Goal: Register for event/course

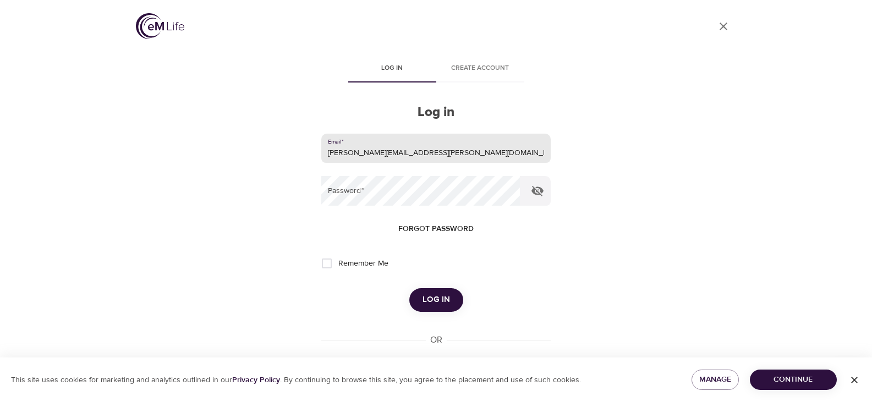
type input "[PERSON_NAME][EMAIL_ADDRESS][PERSON_NAME][DOMAIN_NAME]"
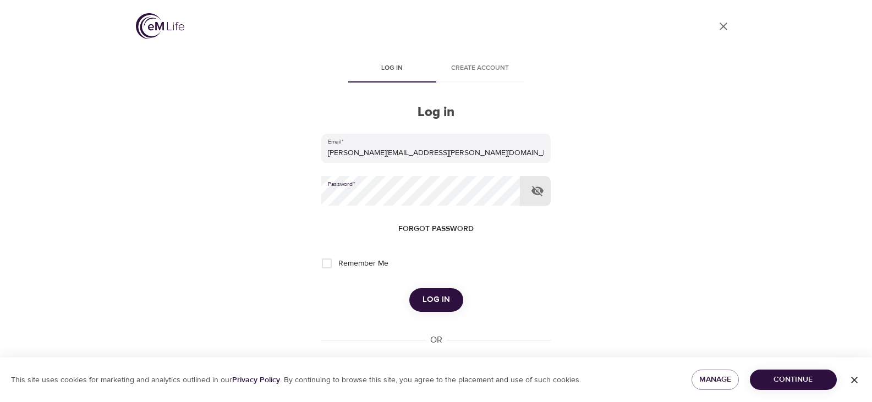
click at [329, 265] on input "Remember Me" at bounding box center [326, 263] width 23 height 23
checkbox input "true"
click at [449, 300] on button "Log in" at bounding box center [436, 299] width 54 height 23
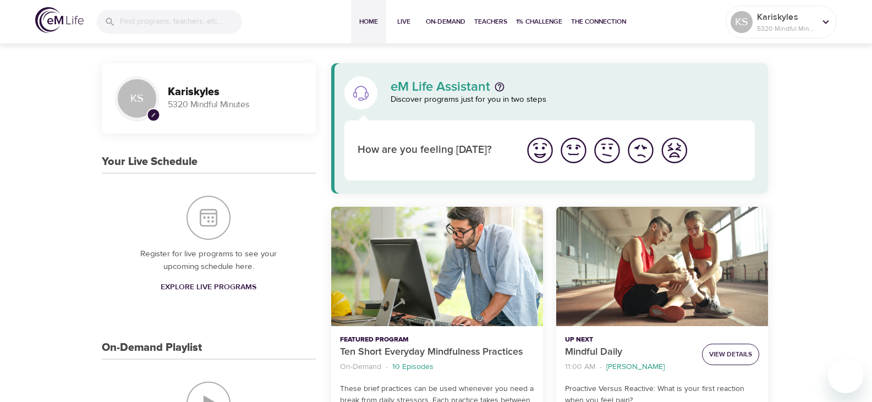
click at [725, 355] on span "View Details" at bounding box center [730, 355] width 43 height 12
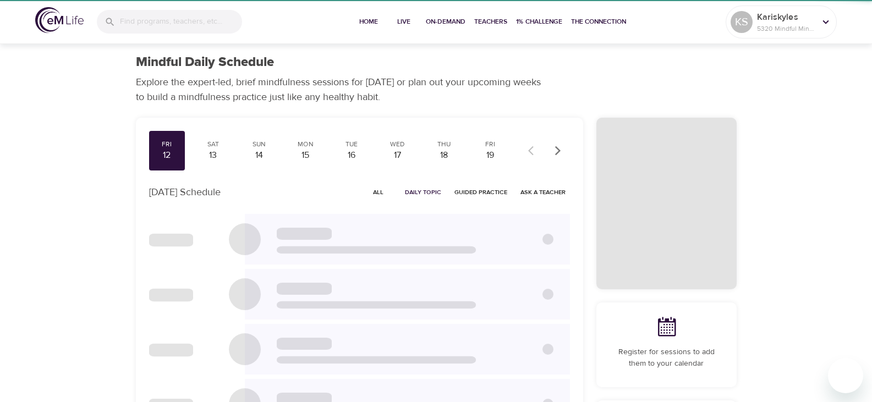
checkbox input "true"
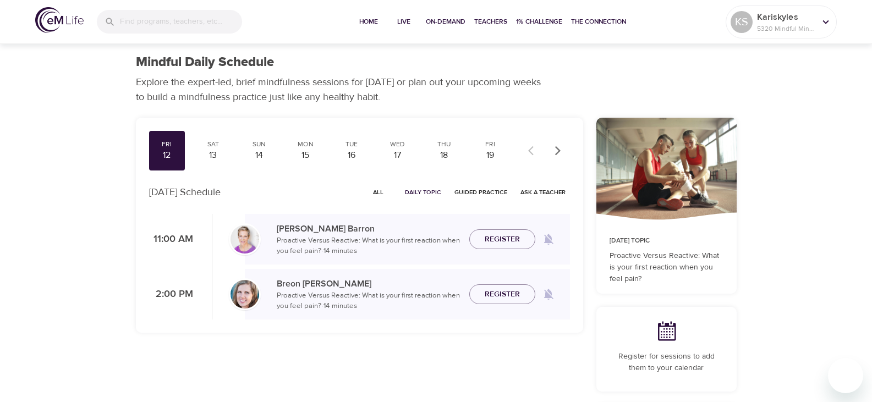
click at [503, 241] on span "Register" at bounding box center [501, 240] width 35 height 14
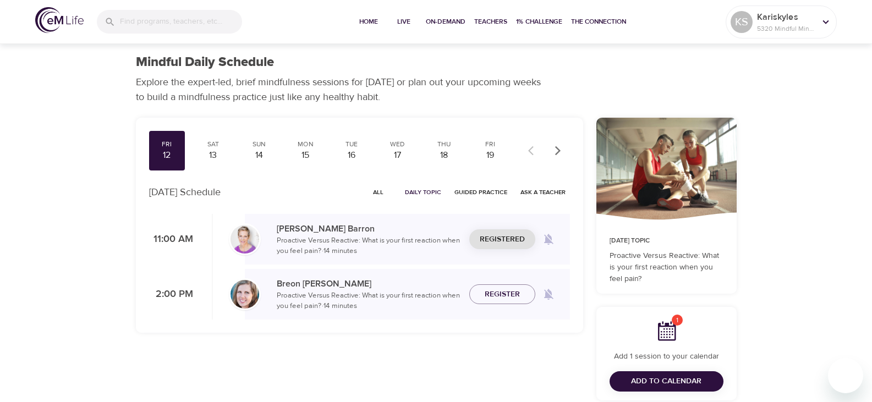
drag, startPoint x: 645, startPoint y: 377, endPoint x: 638, endPoint y: 376, distance: 7.2
click at [645, 376] on span "Add to Calendar" at bounding box center [666, 381] width 70 height 14
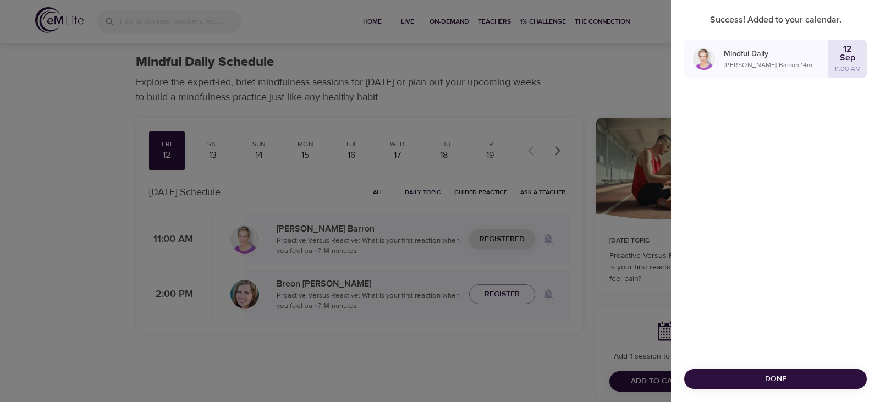
click at [780, 380] on span "Done" at bounding box center [775, 379] width 165 height 14
